Goal: Task Accomplishment & Management: Manage account settings

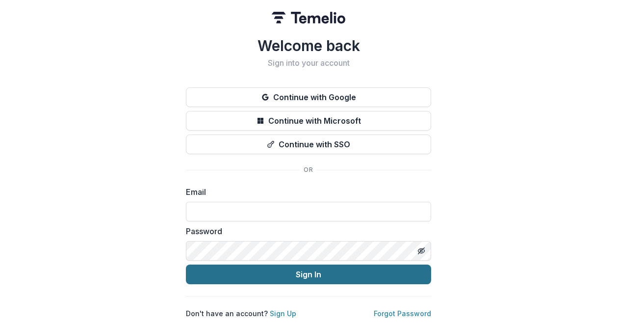
type input "**********"
click at [307, 279] on button "Sign In" at bounding box center [308, 274] width 245 height 20
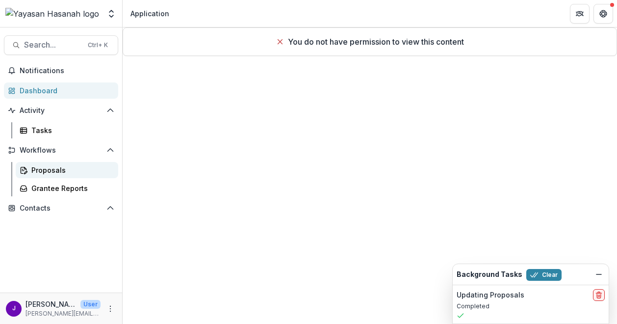
click at [55, 166] on div "Proposals" at bounding box center [70, 170] width 79 height 10
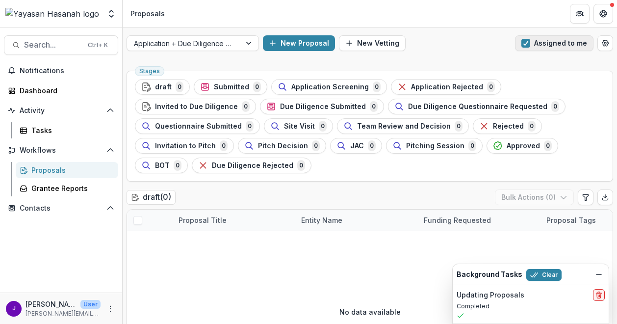
click at [526, 41] on button "Assigned to me" at bounding box center [554, 43] width 78 height 16
click at [526, 41] on span "button" at bounding box center [526, 43] width 9 height 9
click at [539, 38] on button "Assigned to me" at bounding box center [554, 43] width 78 height 16
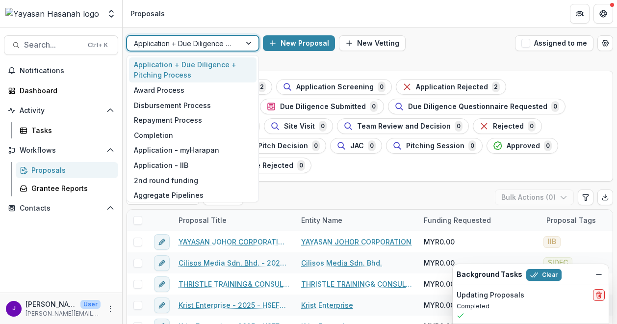
click at [211, 42] on div at bounding box center [184, 43] width 100 height 12
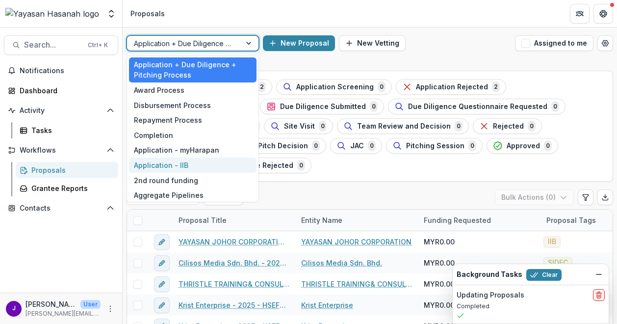
click at [181, 167] on div "Application - IIB" at bounding box center [193, 164] width 128 height 15
